Goal: Transaction & Acquisition: Download file/media

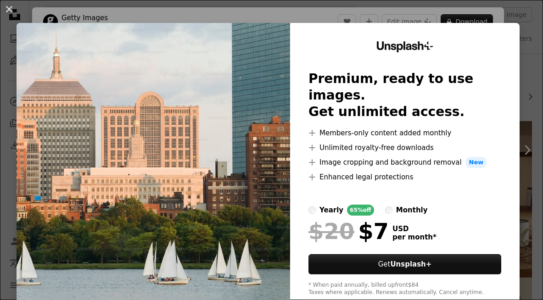
scroll to position [108, 0]
click at [539, 30] on div "An X shape Unsplash+ Premium, ready to use images. Get unlimited access. A plus…" at bounding box center [271, 150] width 543 height 300
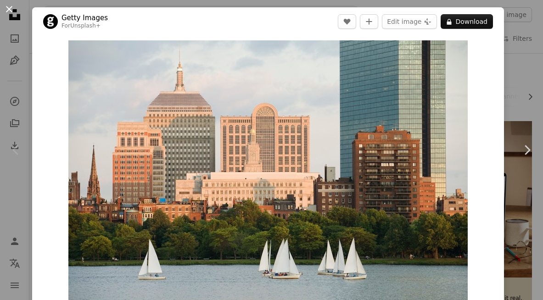
click at [5, 11] on button "An X shape" at bounding box center [9, 9] width 11 height 11
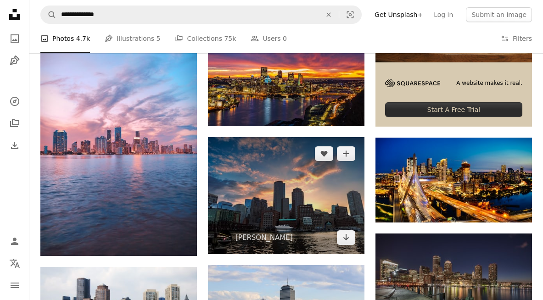
scroll to position [324, 0]
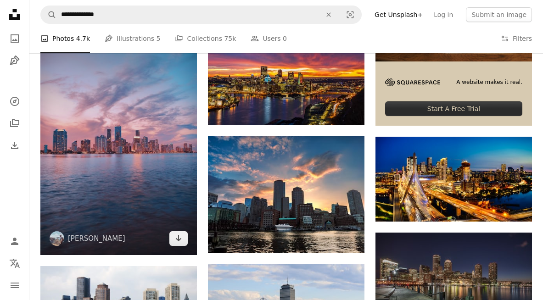
click at [124, 188] on img at bounding box center [118, 138] width 157 height 235
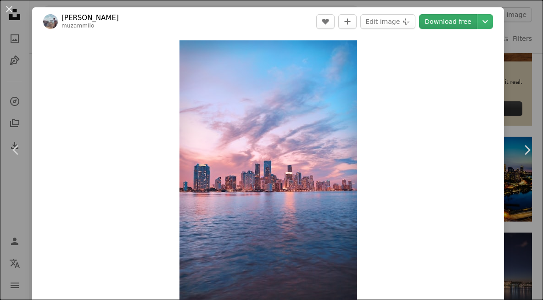
click at [471, 22] on link "Download free" at bounding box center [448, 21] width 58 height 15
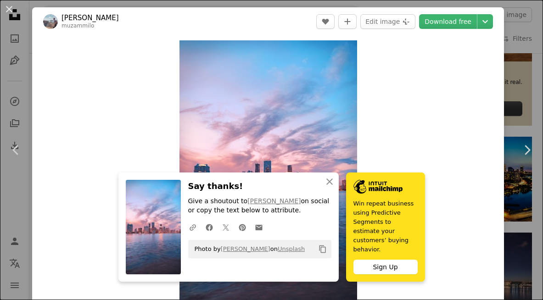
click at [370, 108] on div "Zoom in" at bounding box center [268, 174] width 472 height 276
click at [519, 32] on div "An X shape Chevron left Chevron right An X shape Close Say thanks! Give a shout…" at bounding box center [271, 150] width 543 height 300
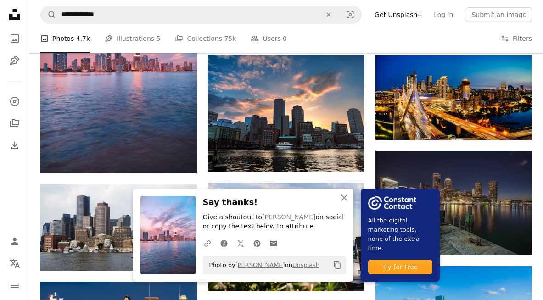
scroll to position [414, 0]
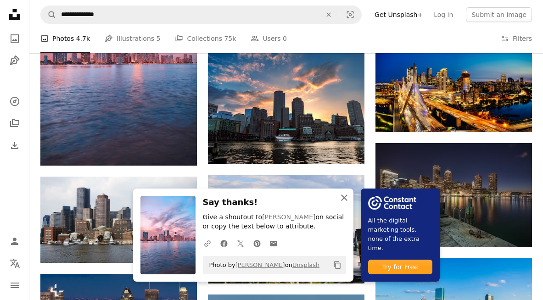
click at [341, 196] on icon "An X shape" at bounding box center [344, 197] width 11 height 11
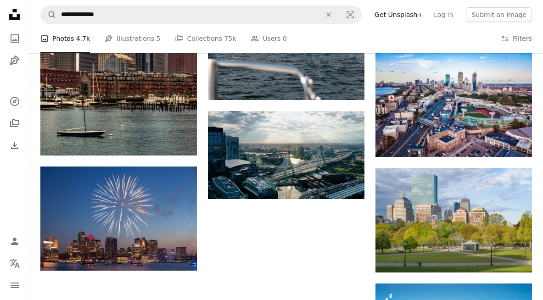
scroll to position [856, 0]
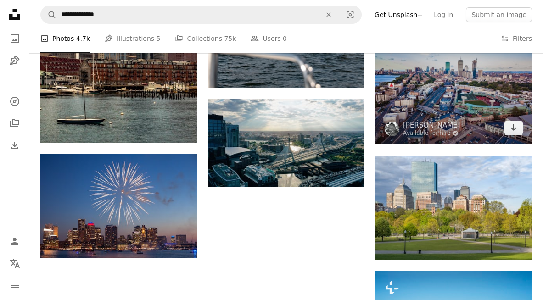
click at [432, 103] on img at bounding box center [454, 86] width 157 height 118
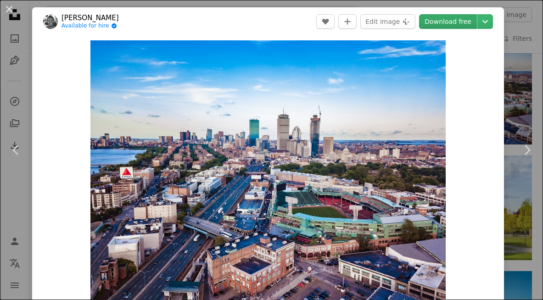
click at [458, 19] on link "Download free" at bounding box center [448, 21] width 58 height 15
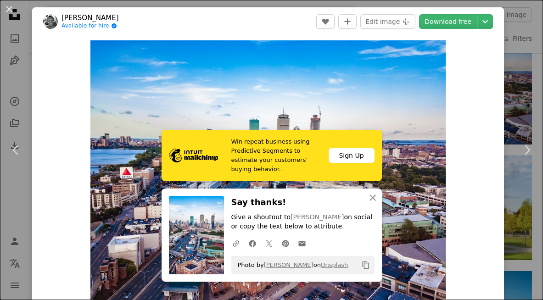
click at [523, 26] on div "An X shape Chevron left Chevron right Win repeat business using Predictive Segm…" at bounding box center [271, 150] width 543 height 300
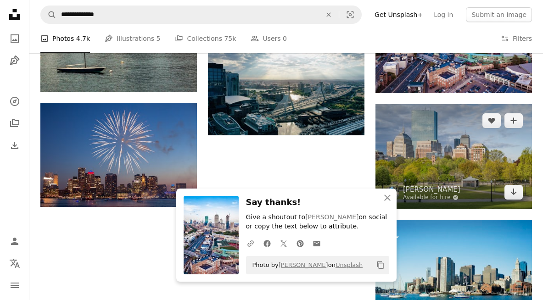
scroll to position [981, 0]
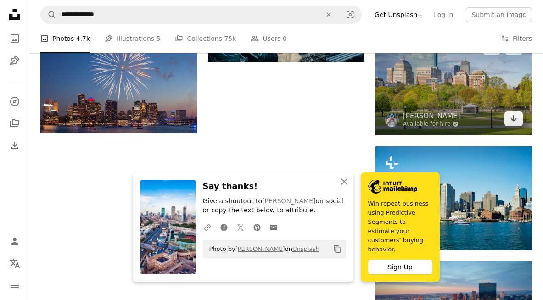
click at [422, 90] on img at bounding box center [454, 83] width 157 height 105
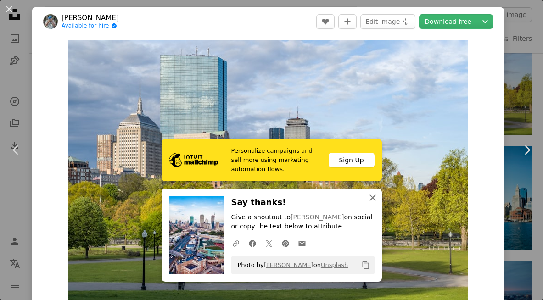
click at [374, 197] on icon "button" at bounding box center [373, 198] width 6 height 6
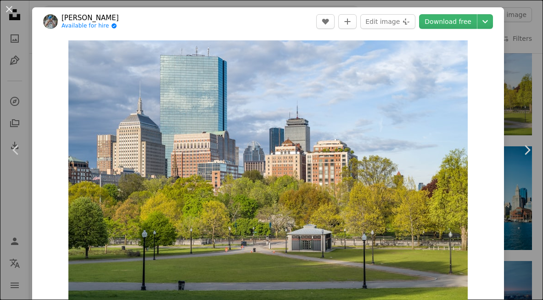
click at [525, 44] on div "An X shape Chevron left Chevron right [PERSON_NAME] Available for hire A checkm…" at bounding box center [271, 150] width 543 height 300
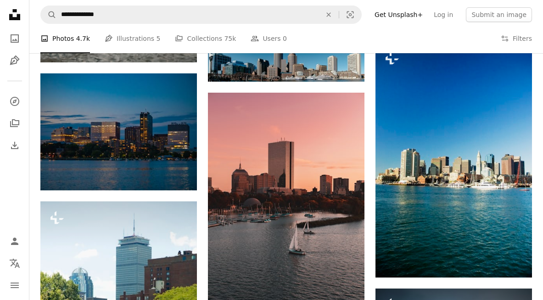
scroll to position [1417, 0]
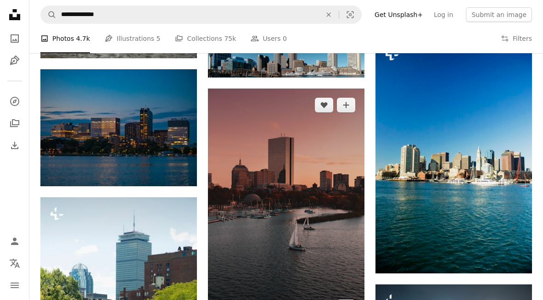
click at [306, 168] on img at bounding box center [286, 206] width 157 height 235
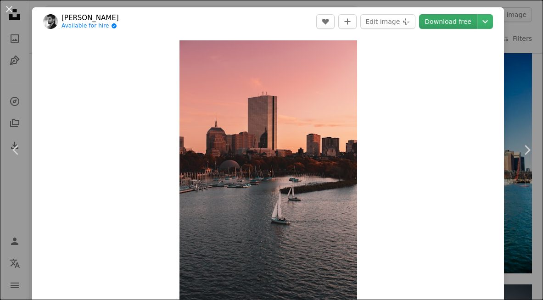
click at [462, 22] on link "Download free" at bounding box center [448, 21] width 58 height 15
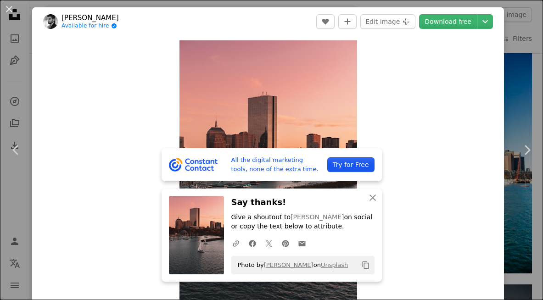
click at [399, 87] on div "Zoom in" at bounding box center [268, 174] width 472 height 276
click at [372, 199] on icon "button" at bounding box center [373, 198] width 6 height 6
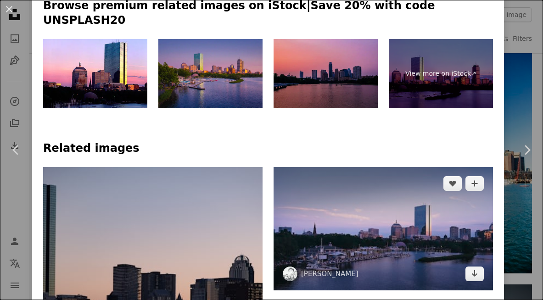
scroll to position [381, 0]
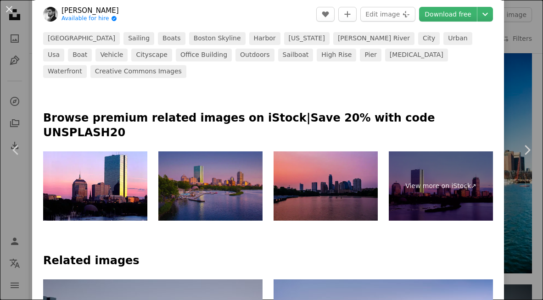
click at [220, 175] on img at bounding box center [210, 186] width 104 height 69
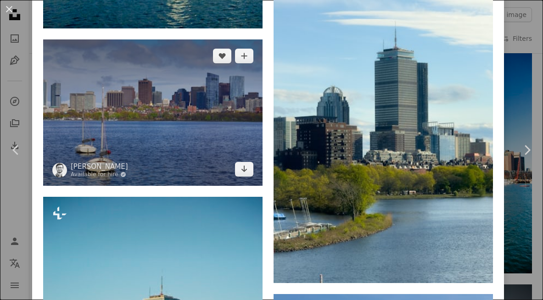
scroll to position [1312, 0]
